Goal: Task Accomplishment & Management: Use online tool/utility

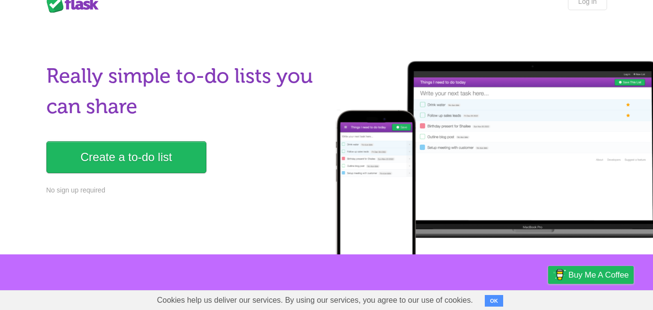
scroll to position [24, 0]
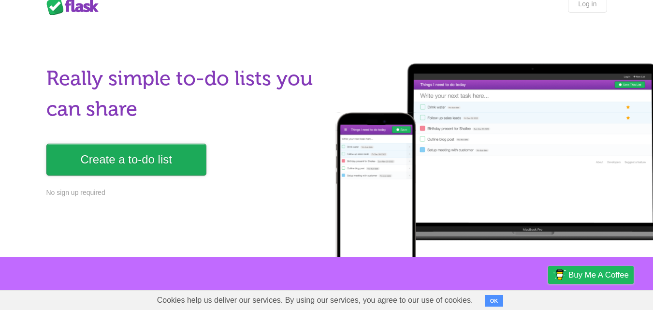
click at [179, 161] on link "Create a to-do list" at bounding box center [126, 160] width 160 height 32
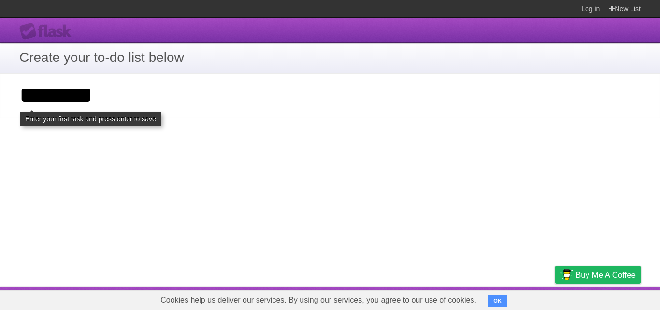
type input "*******"
click input "**********" at bounding box center [0, 0] width 0 height 0
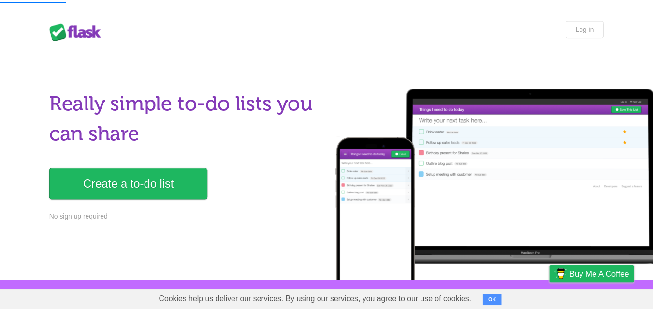
scroll to position [24, 0]
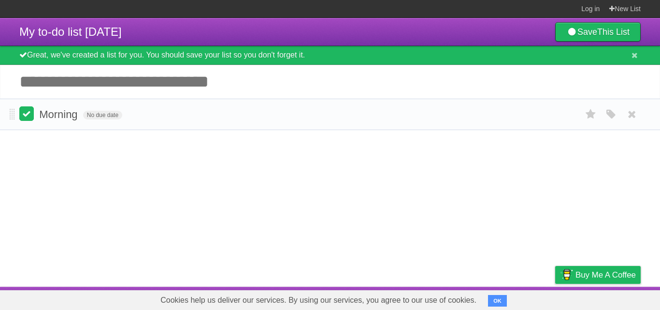
click at [30, 118] on label at bounding box center [26, 113] width 14 height 14
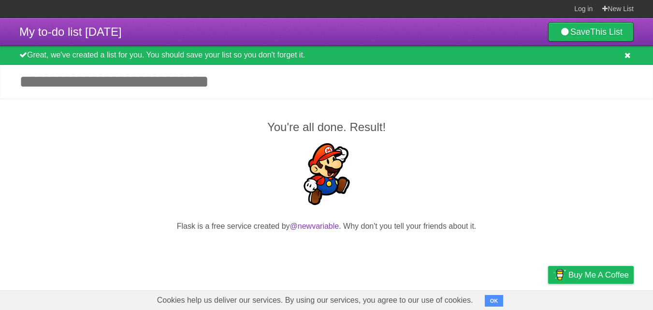
click at [624, 55] on icon at bounding box center [627, 55] width 6 height 8
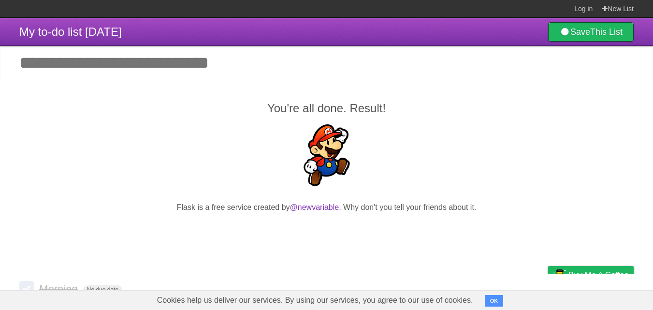
click at [487, 301] on button "OK" at bounding box center [494, 301] width 19 height 12
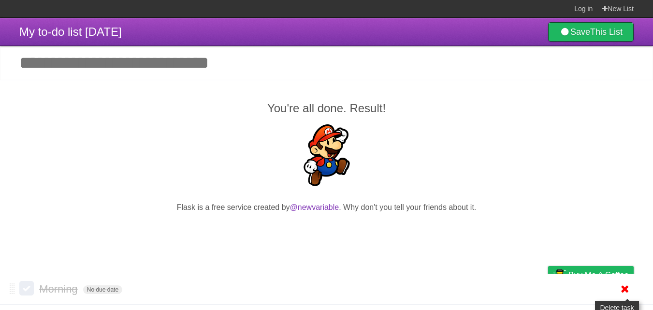
click at [622, 287] on icon at bounding box center [625, 289] width 14 height 16
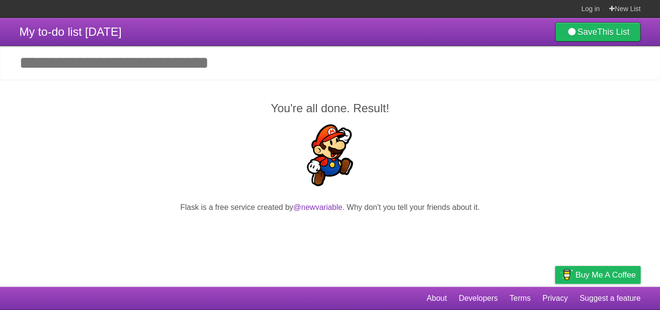
drag, startPoint x: 660, startPoint y: 236, endPoint x: 660, endPoint y: 255, distance: 18.4
click at [660, 255] on div "You're all done. Result! Flask is a free service created by @newvariable . Why …" at bounding box center [330, 177] width 660 height 194
